Goal: Navigation & Orientation: Find specific page/section

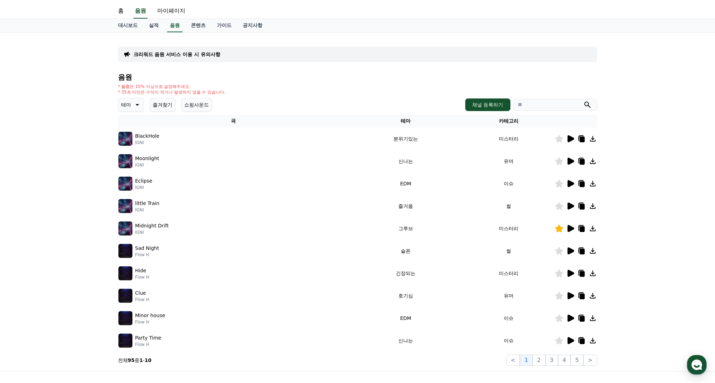
scroll to position [91, 0]
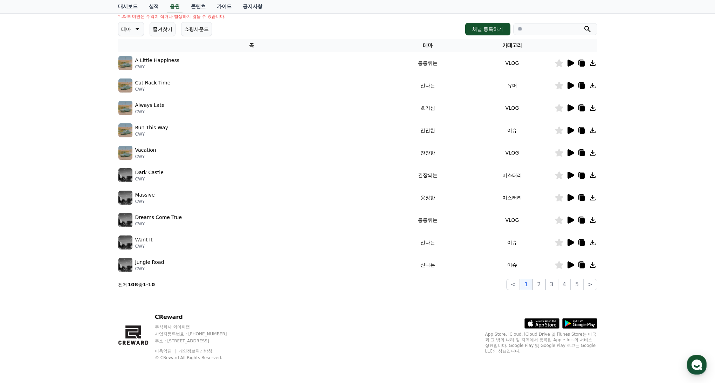
click at [569, 151] on icon at bounding box center [570, 152] width 7 height 7
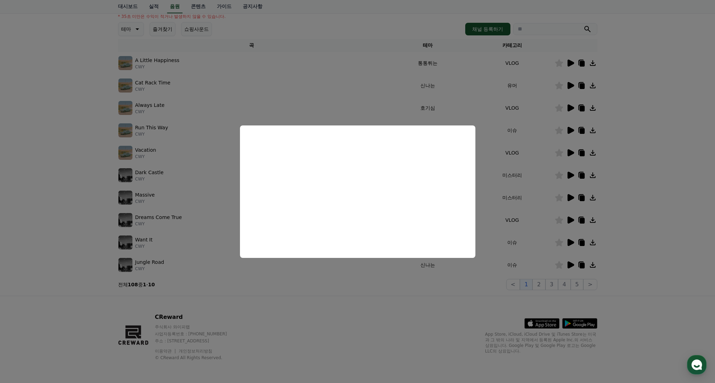
click at [502, 188] on button "close modal" at bounding box center [357, 191] width 715 height 383
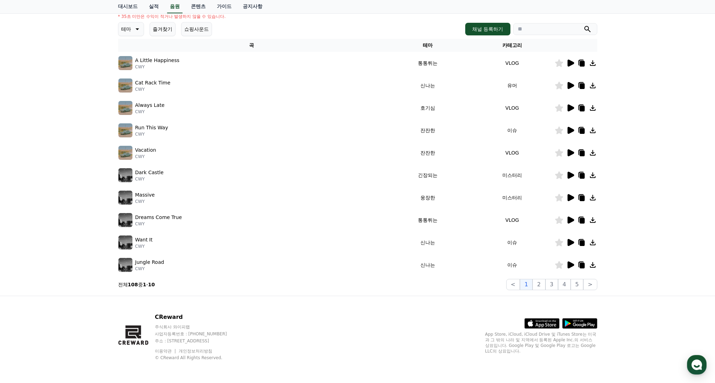
click at [567, 197] on icon at bounding box center [570, 197] width 8 height 8
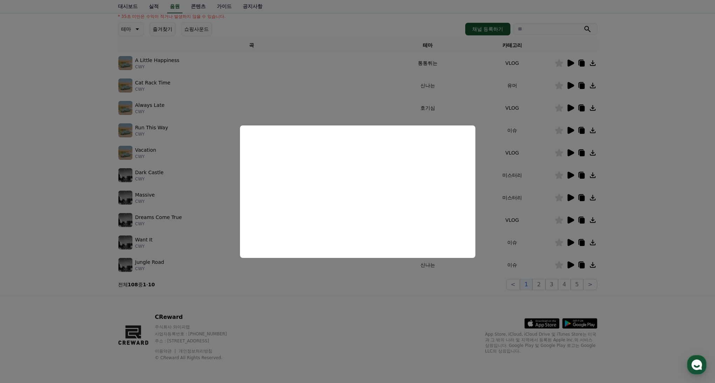
click at [525, 181] on button "close modal" at bounding box center [357, 191] width 715 height 383
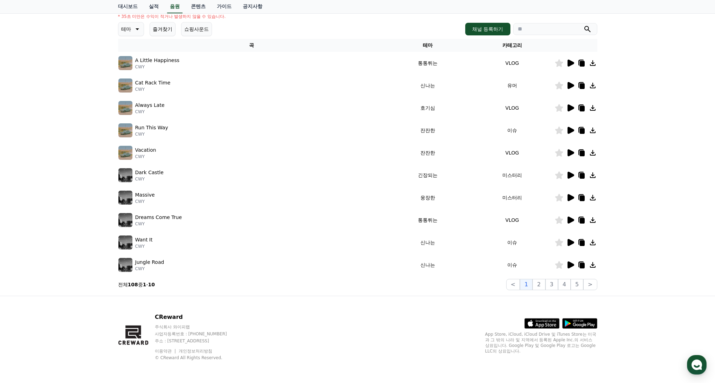
click at [569, 175] on icon at bounding box center [570, 175] width 7 height 7
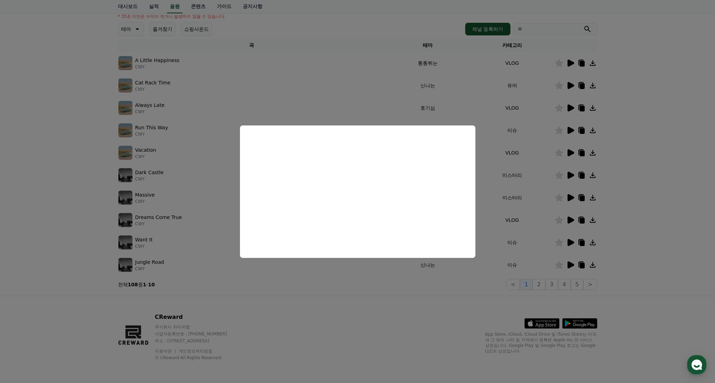
click at [531, 220] on button "close modal" at bounding box center [357, 191] width 715 height 383
click at [543, 285] on button "2" at bounding box center [538, 284] width 13 height 11
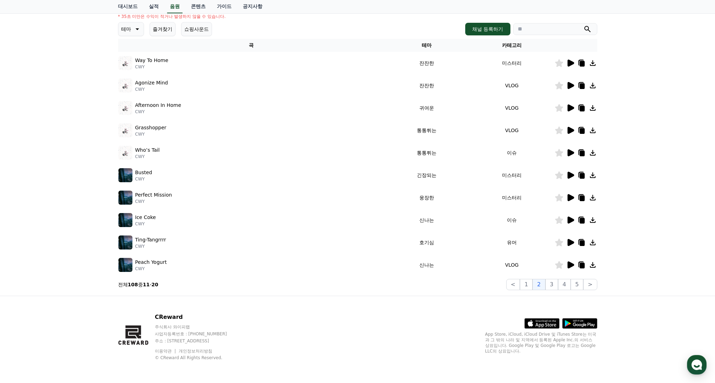
click at [570, 197] on icon at bounding box center [570, 197] width 7 height 7
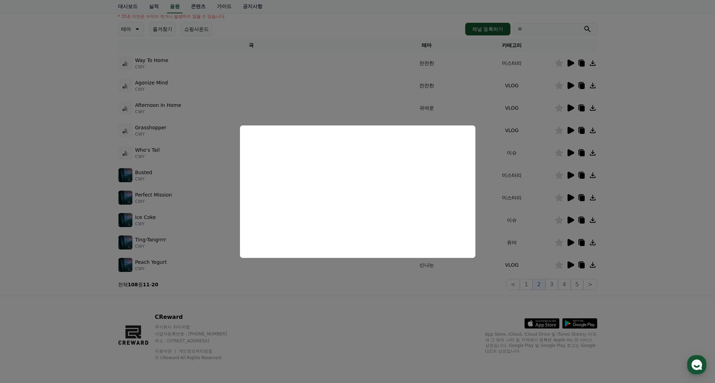
click at [572, 176] on button "close modal" at bounding box center [357, 191] width 715 height 383
click at [571, 174] on icon at bounding box center [570, 175] width 7 height 7
click at [526, 191] on button "close modal" at bounding box center [357, 191] width 715 height 383
click at [523, 194] on td "미스터리" at bounding box center [511, 197] width 85 height 22
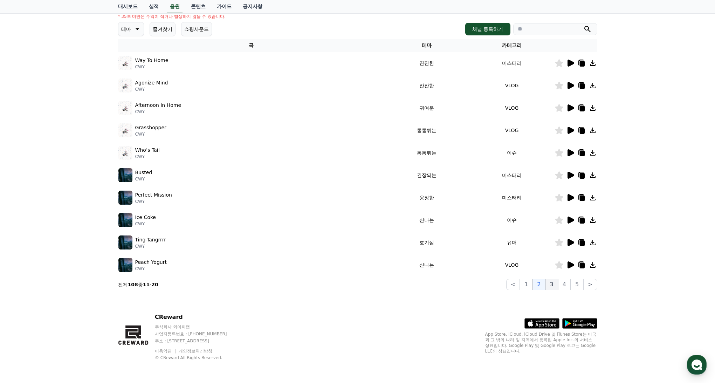
click at [551, 282] on button "3" at bounding box center [551, 284] width 13 height 11
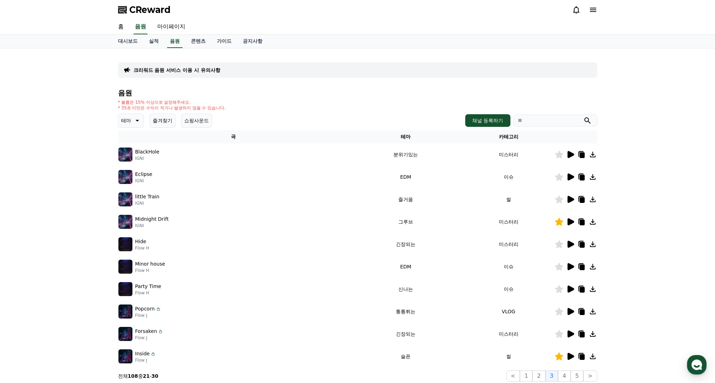
click at [198, 121] on button "쇼핑사운드" at bounding box center [196, 120] width 31 height 14
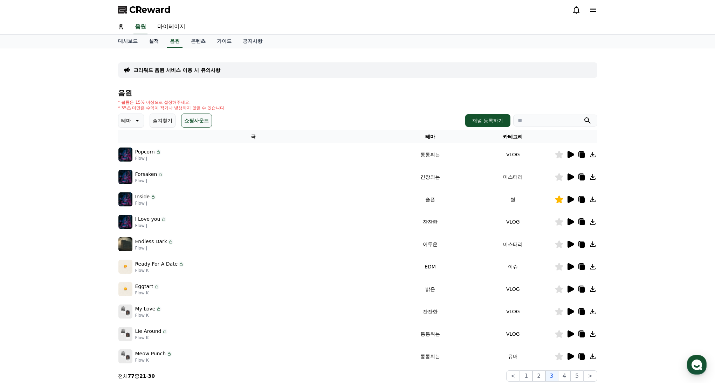
click at [153, 44] on link "실적" at bounding box center [153, 41] width 21 height 13
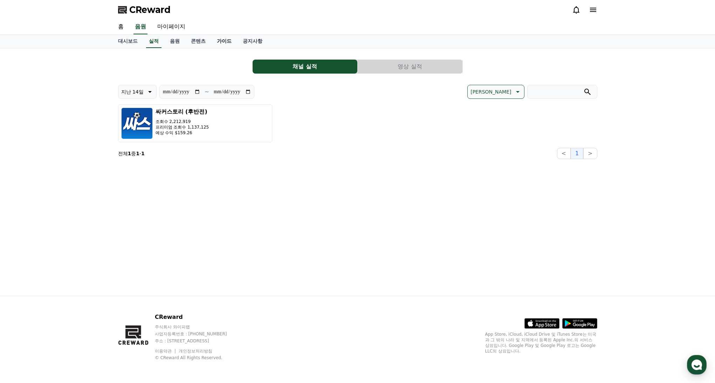
click at [219, 44] on link "가이드" at bounding box center [224, 41] width 26 height 13
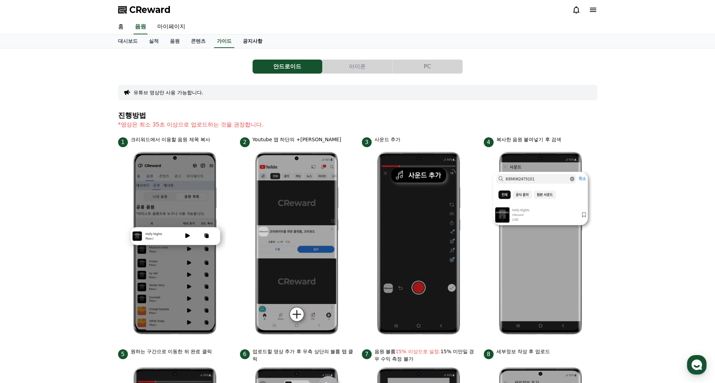
click at [241, 43] on link "공지사항" at bounding box center [252, 41] width 31 height 13
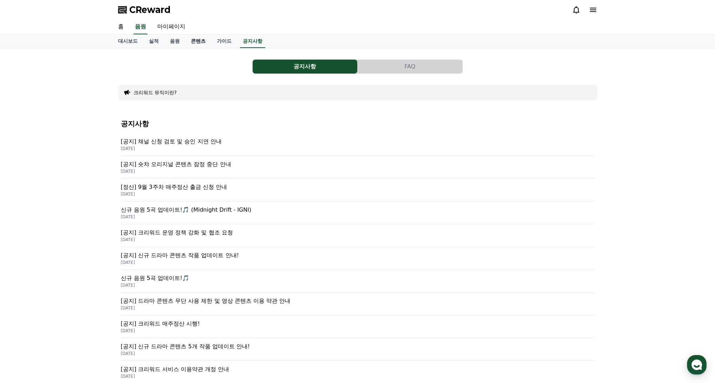
click at [186, 42] on link "콘텐츠" at bounding box center [198, 41] width 26 height 13
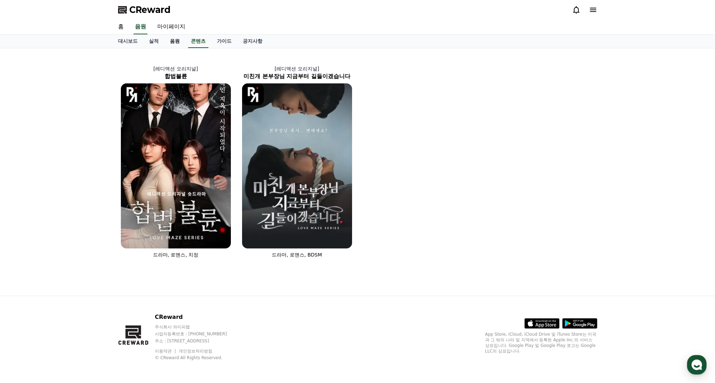
click at [167, 44] on link "음원" at bounding box center [174, 41] width 21 height 13
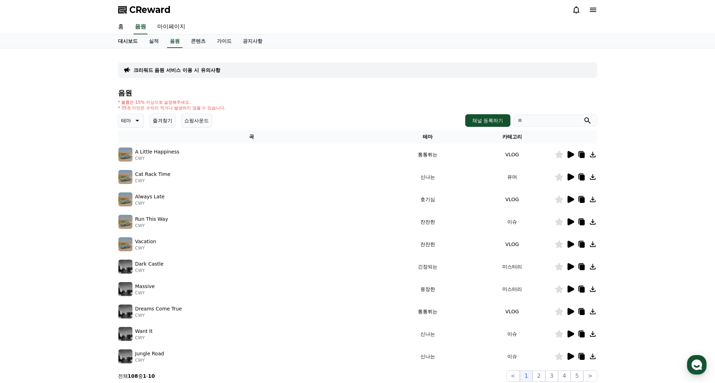
click at [126, 44] on link "대시보드" at bounding box center [127, 41] width 31 height 13
